Goal: Information Seeking & Learning: Understand process/instructions

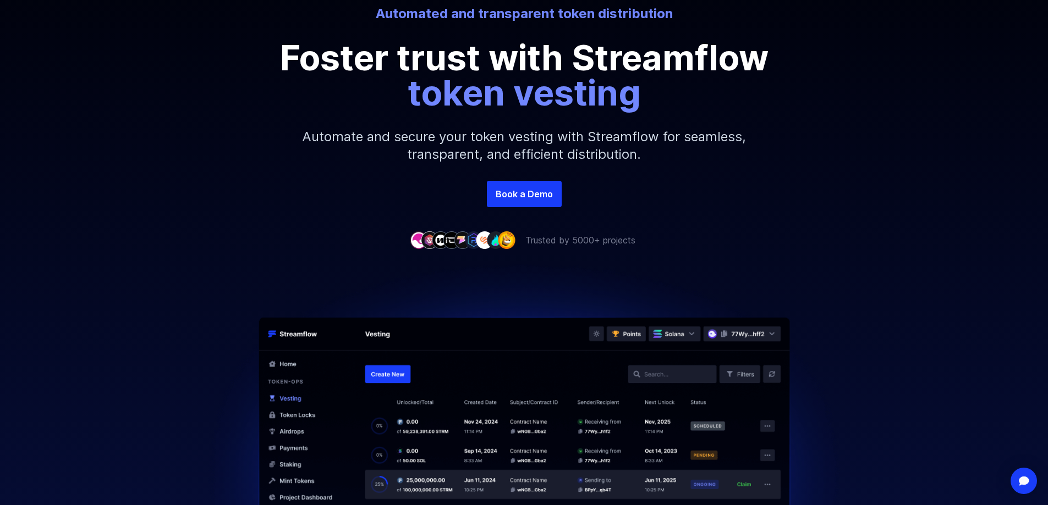
scroll to position [55, 0]
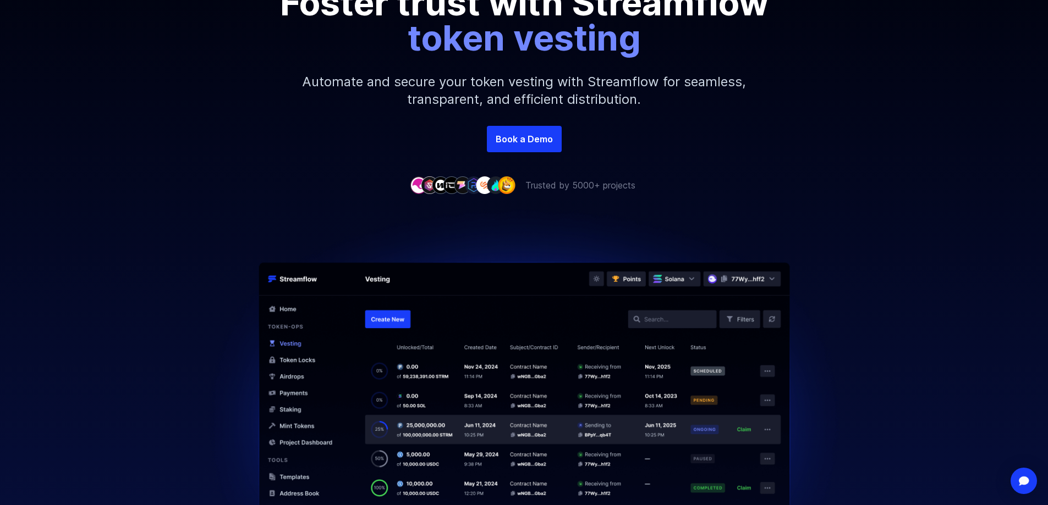
scroll to position [220, 0]
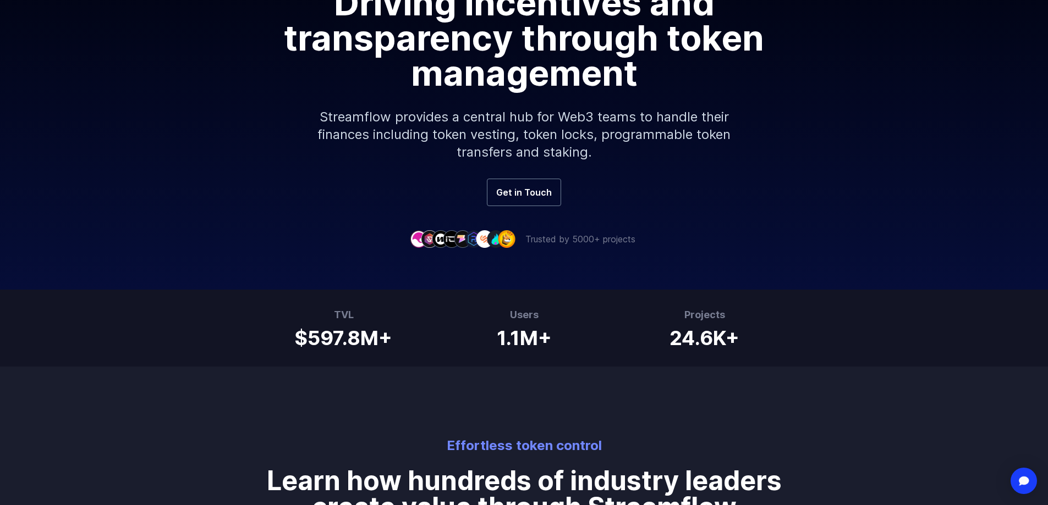
scroll to position [220, 0]
